Goal: Find specific page/section

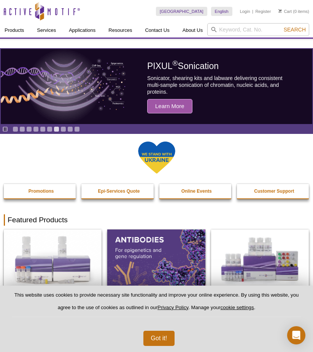
click at [225, 36] on div "Search" at bounding box center [258, 30] width 102 height 14
click at [226, 32] on input "search" at bounding box center [258, 29] width 102 height 13
paste input "53150"
type input "53150"
click at [281, 26] on button "Search" at bounding box center [294, 29] width 27 height 7
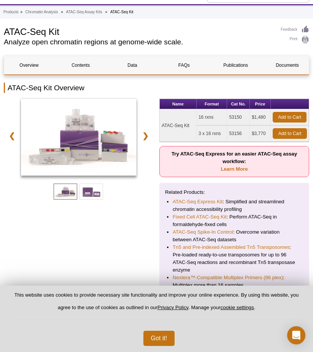
scroll to position [38, 0]
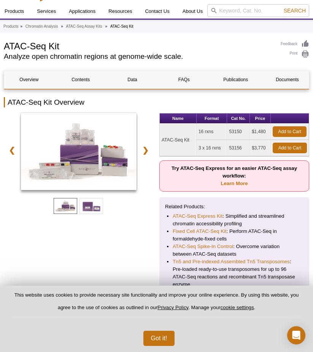
drag, startPoint x: 189, startPoint y: 141, endPoint x: 161, endPoint y: 141, distance: 28.1
click at [161, 141] on td "ATAC-Seq Kit" at bounding box center [178, 140] width 37 height 33
copy td "ATAC-Seq Kit"
